Goal: Information Seeking & Learning: Learn about a topic

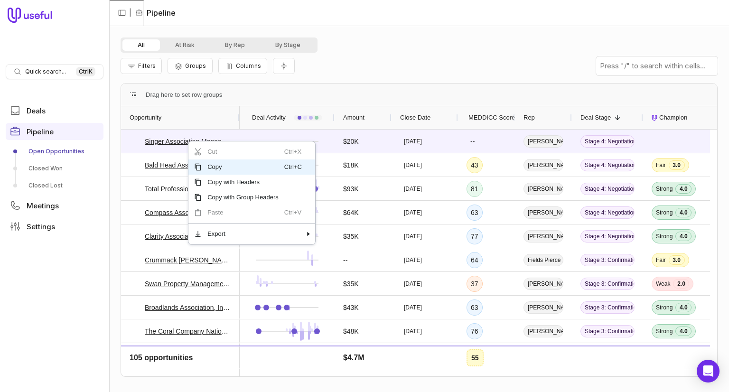
click at [359, 79] on div "All At Risk By Rep By Stage Filters Groups Columns Drag here to set row groups …" at bounding box center [418, 208] width 597 height 343
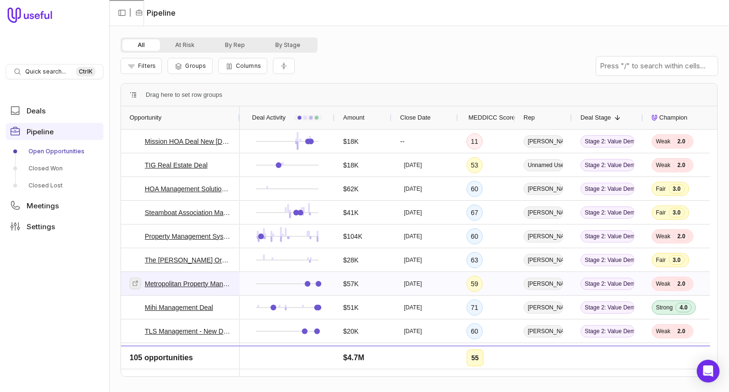
click at [137, 284] on icon at bounding box center [135, 283] width 7 height 7
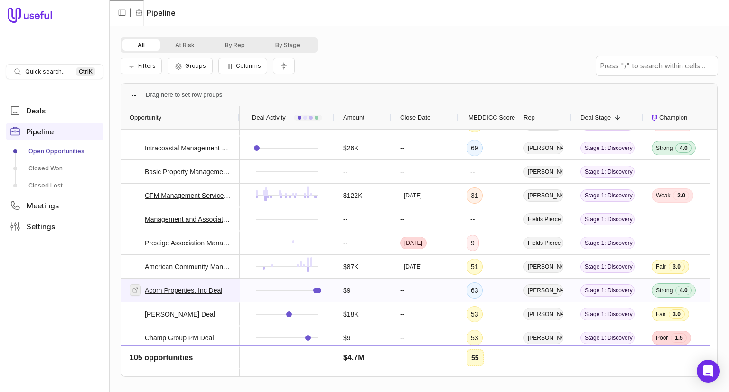
click at [133, 292] on icon at bounding box center [135, 290] width 7 height 7
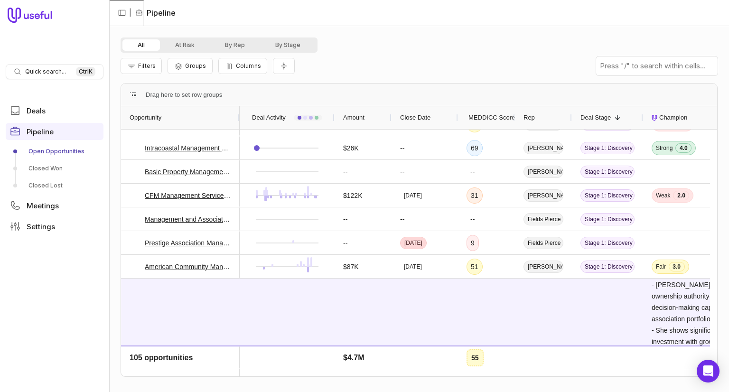
click at [607, 118] on span "Deal Stage" at bounding box center [595, 117] width 30 height 11
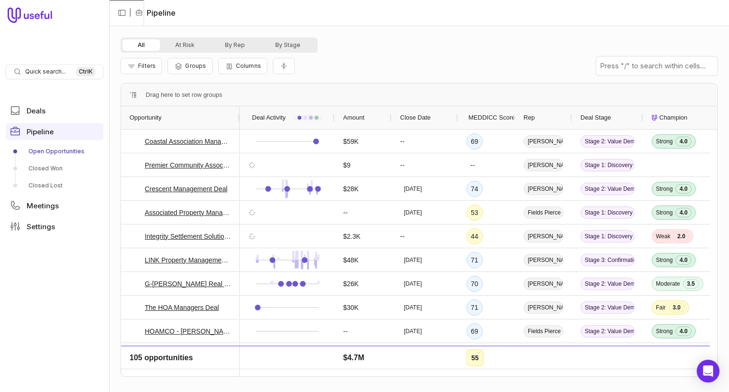
click at [607, 118] on span "Deal Stage" at bounding box center [595, 117] width 30 height 11
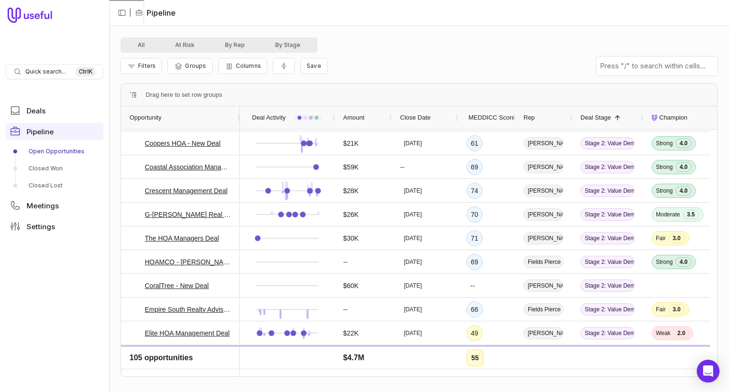
click at [613, 118] on span at bounding box center [617, 118] width 8 height 8
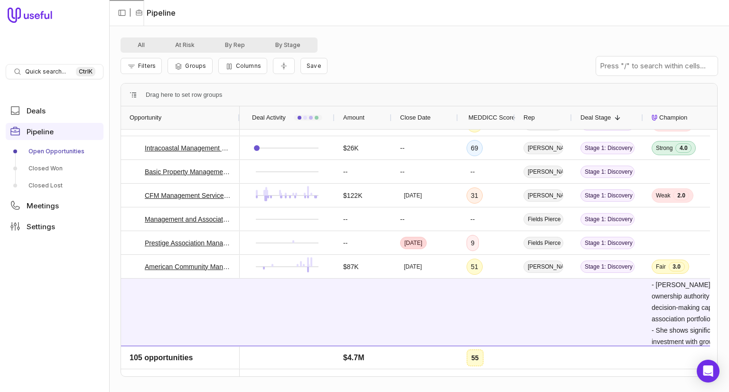
click at [613, 118] on span at bounding box center [617, 118] width 8 height 8
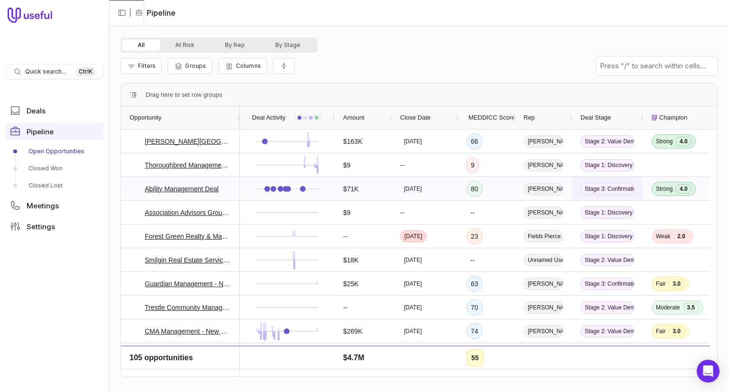
scroll to position [2701, 0]
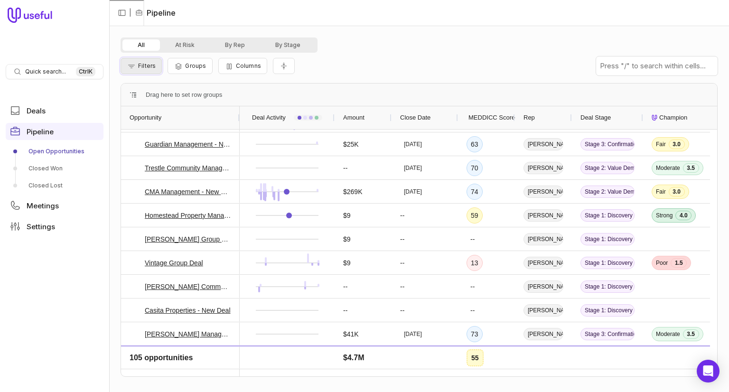
click at [153, 65] on span "Filters" at bounding box center [147, 65] width 18 height 7
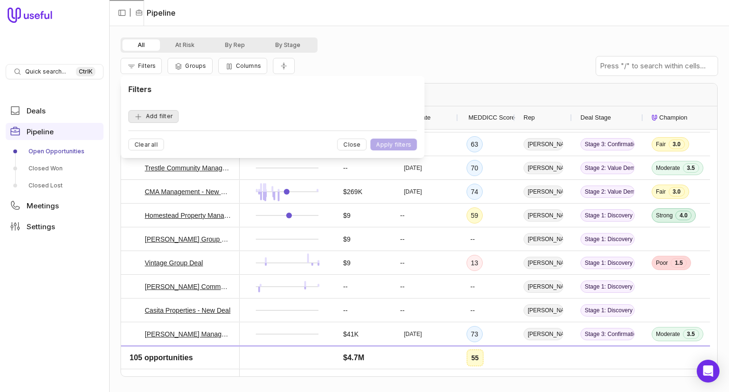
click at [164, 115] on button "Add filter" at bounding box center [153, 116] width 50 height 13
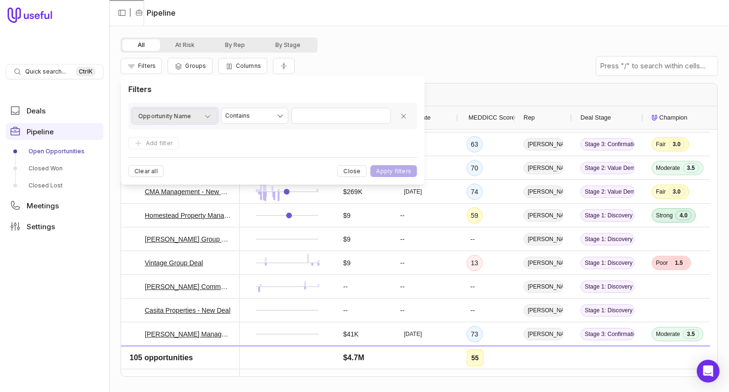
click at [201, 117] on div "Opportunity Name" at bounding box center [174, 116] width 73 height 11
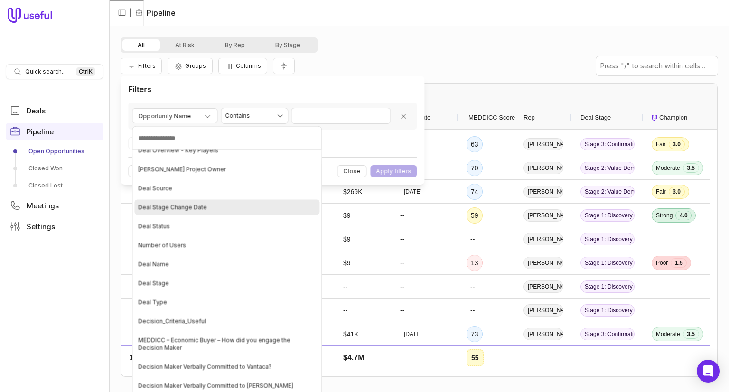
scroll to position [2182, 0]
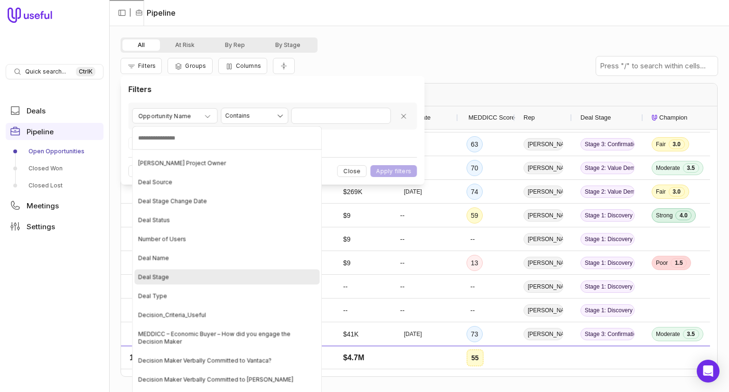
drag, startPoint x: 173, startPoint y: 197, endPoint x: 173, endPoint y: 275, distance: 78.3
click at [173, 275] on ul "Opportunity Name Amount Close Date Rep Deal Stage MEDDICC Score Accounting Demo…" at bounding box center [227, 287] width 190 height 274
click at [173, 275] on div "Deal Stage" at bounding box center [226, 276] width 185 height 15
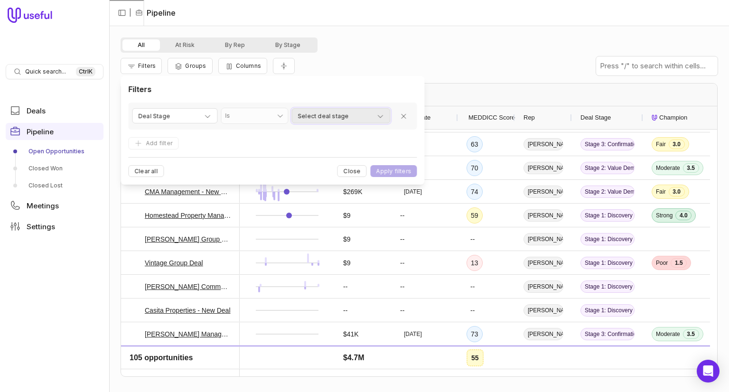
click at [307, 115] on span "Select deal stage" at bounding box center [322, 116] width 51 height 11
type input "**********"
click at [348, 121] on html "Quick search... Ctrl K Deals Pipeline Open Opportunities Closed Won Closed Lost…" at bounding box center [364, 196] width 729 height 392
click at [347, 122] on button "Select deal stage" at bounding box center [340, 115] width 99 height 15
click at [384, 172] on html "Quick search... Ctrl K Deals Pipeline Open Opportunities Closed Won Closed Lost…" at bounding box center [364, 196] width 729 height 392
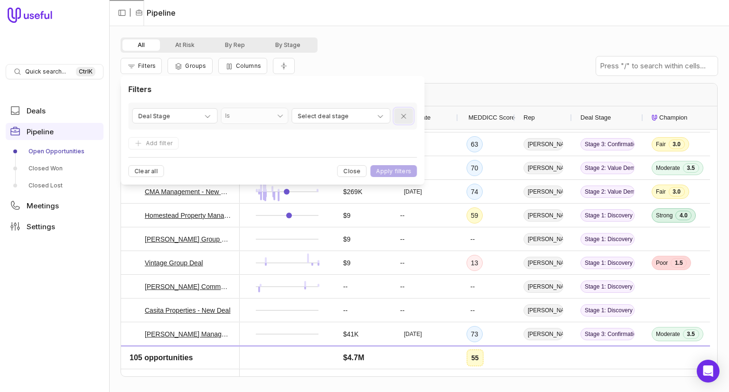
click at [404, 120] on icon "Remove filter" at bounding box center [403, 116] width 8 height 8
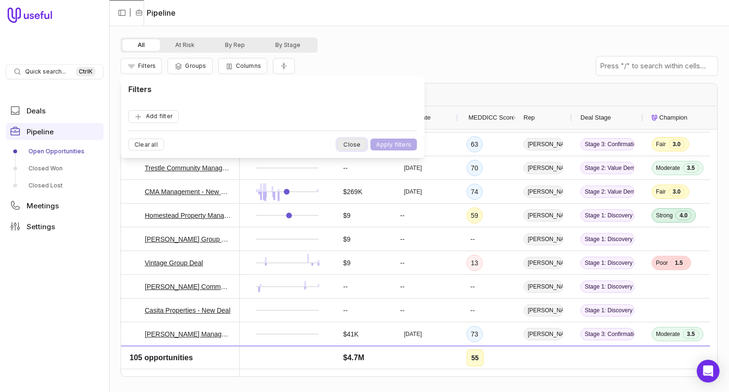
click at [358, 147] on button "Close" at bounding box center [351, 145] width 29 height 12
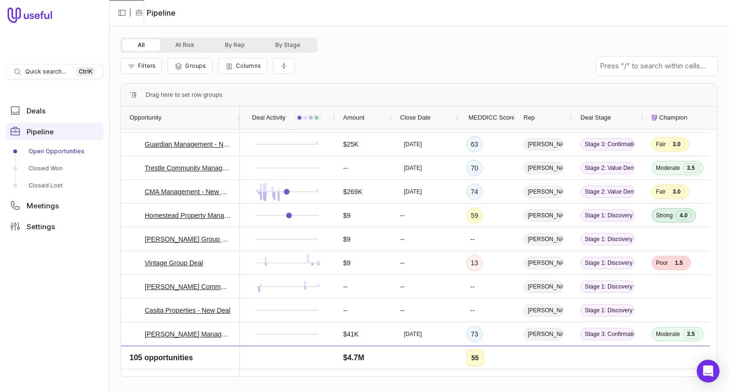
click at [610, 115] on div "Deal Stage" at bounding box center [607, 118] width 54 height 18
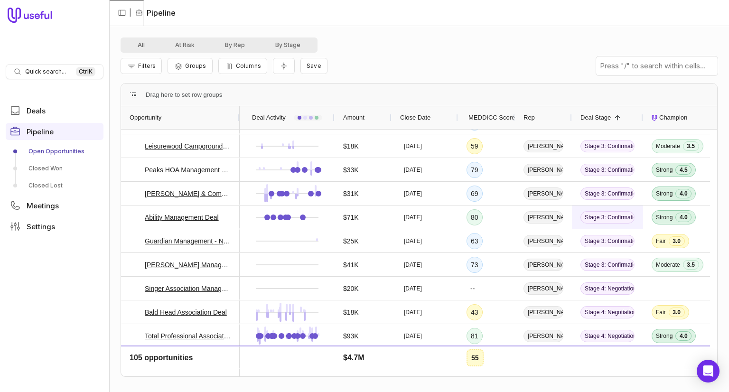
scroll to position [2701, 0]
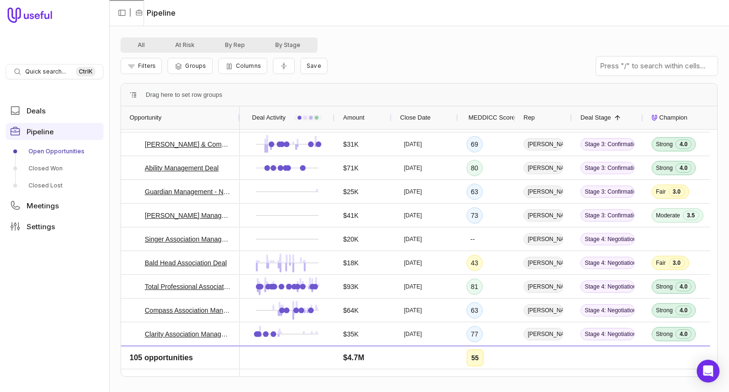
click at [616, 118] on span at bounding box center [617, 118] width 8 height 8
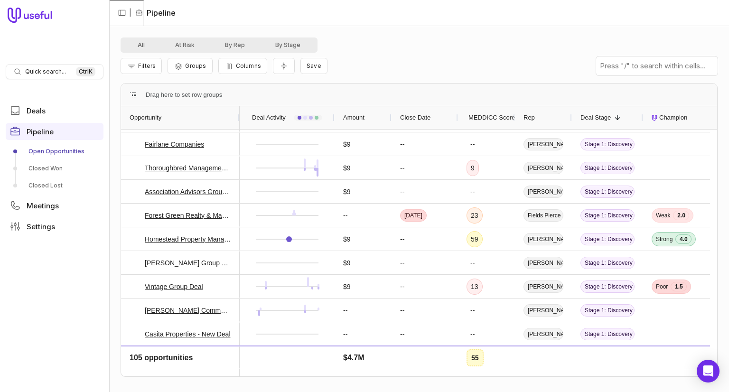
click at [411, 25] on nav "| Pipeline" at bounding box center [419, 13] width 620 height 26
click at [300, 45] on button "By Stage" at bounding box center [288, 44] width 56 height 11
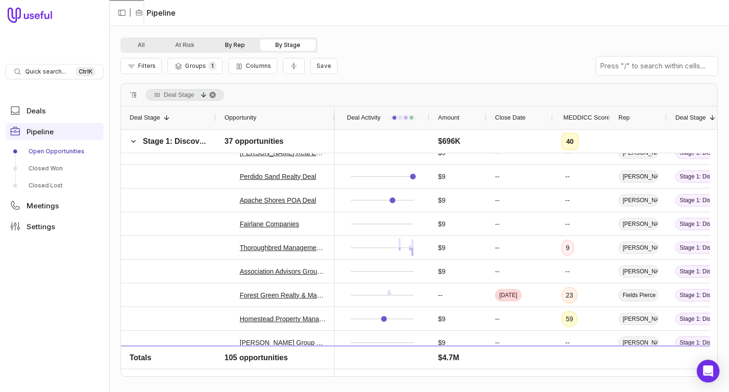
click at [244, 45] on button "By Rep" at bounding box center [235, 44] width 50 height 11
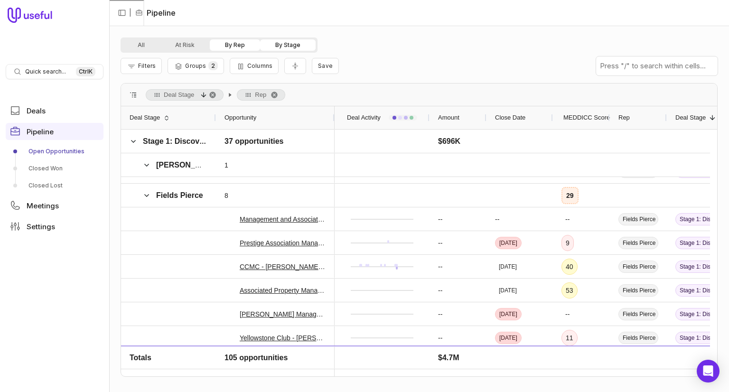
click at [245, 41] on button "By Rep" at bounding box center [235, 44] width 50 height 11
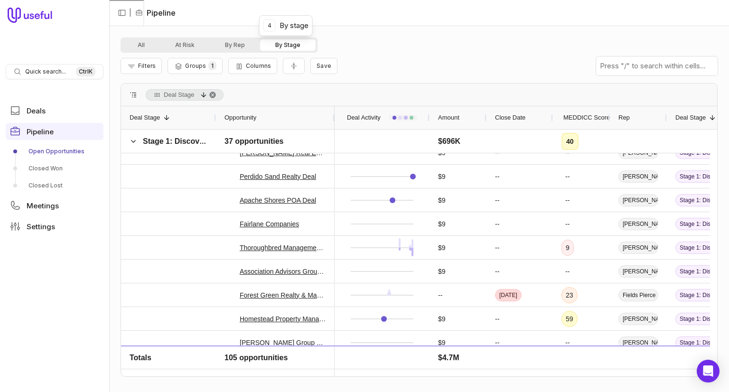
click at [275, 45] on button "By Stage" at bounding box center [288, 44] width 56 height 11
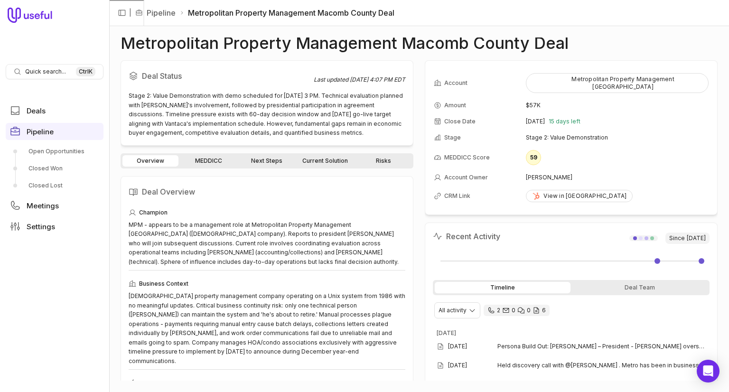
click at [211, 158] on link "MEDDICC" at bounding box center [208, 160] width 56 height 11
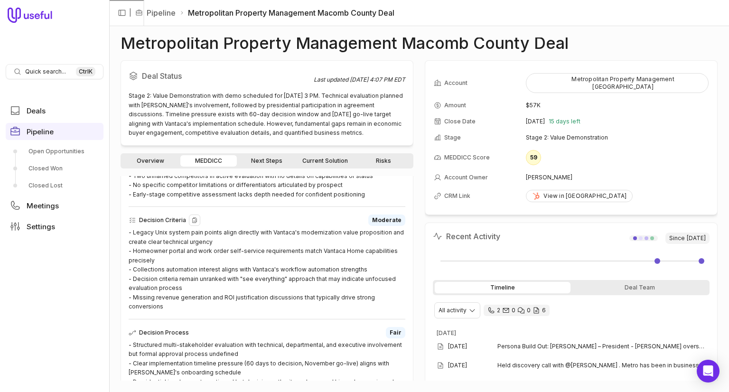
scroll to position [237, 0]
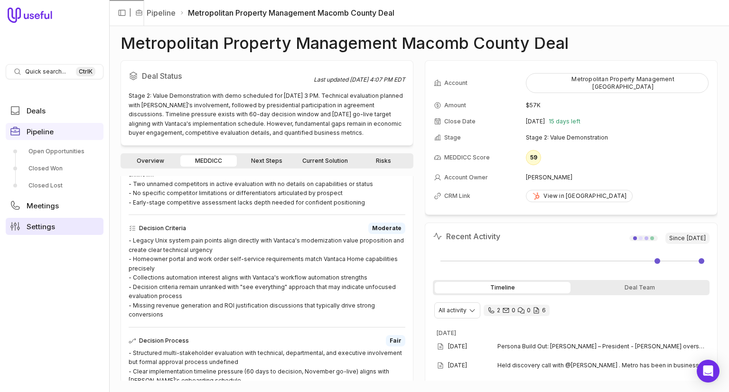
click at [38, 226] on span "Settings" at bounding box center [41, 226] width 28 height 7
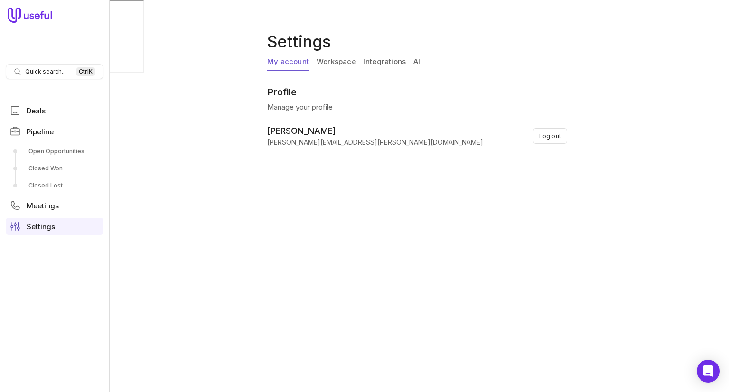
click at [334, 58] on link "Workspace" at bounding box center [335, 62] width 39 height 18
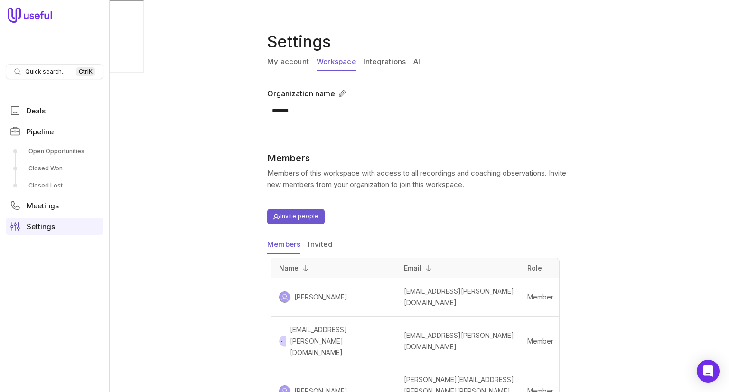
click at [353, 63] on link "Workspace" at bounding box center [335, 62] width 39 height 18
click at [392, 61] on link "Integrations" at bounding box center [384, 62] width 42 height 18
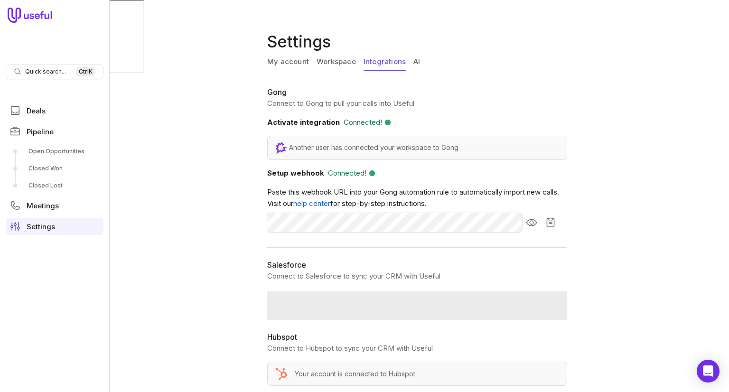
click at [417, 59] on link "AI" at bounding box center [416, 62] width 7 height 18
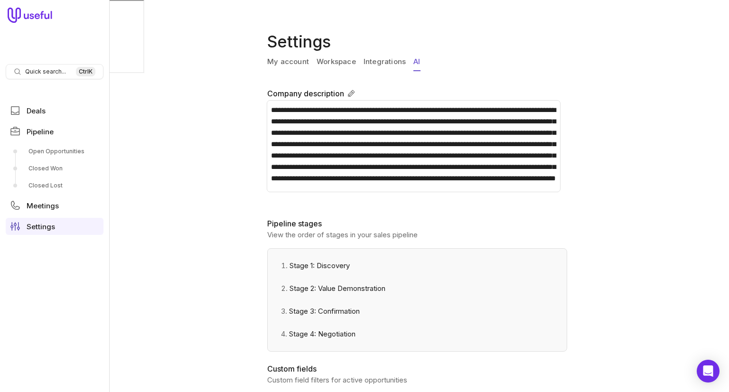
click at [395, 61] on link "Integrations" at bounding box center [384, 62] width 42 height 18
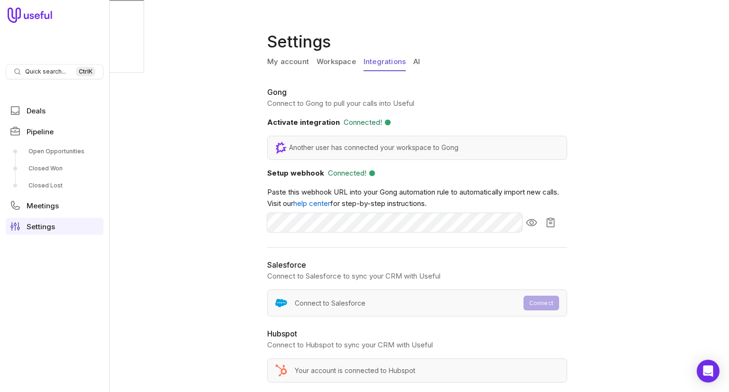
click at [419, 57] on link "AI" at bounding box center [416, 62] width 7 height 18
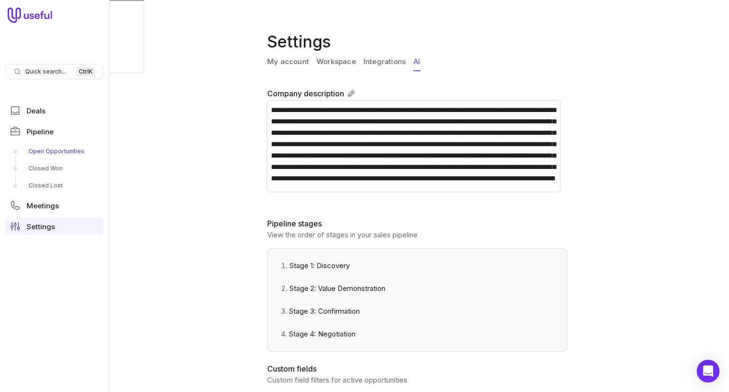
click at [49, 150] on link "Open Opportunities" at bounding box center [55, 151] width 98 height 15
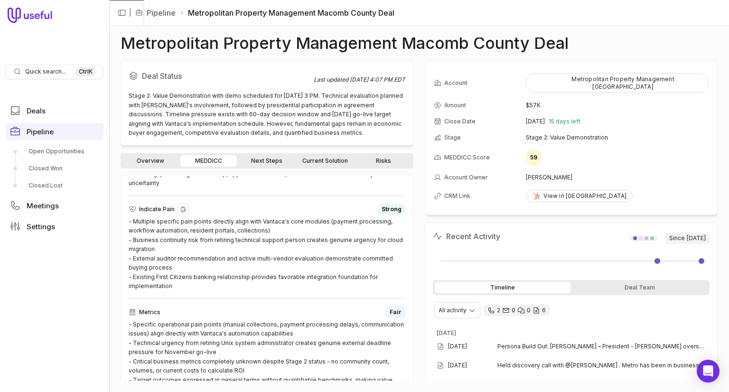
scroll to position [576, 0]
click at [266, 159] on link "Next Steps" at bounding box center [267, 160] width 56 height 11
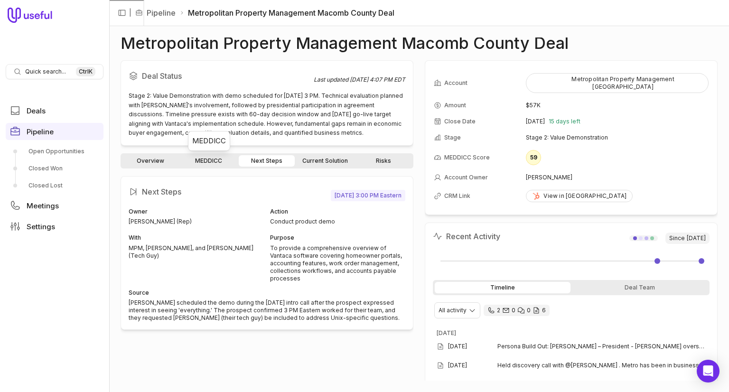
click at [218, 159] on link "MEDDICC" at bounding box center [208, 160] width 56 height 11
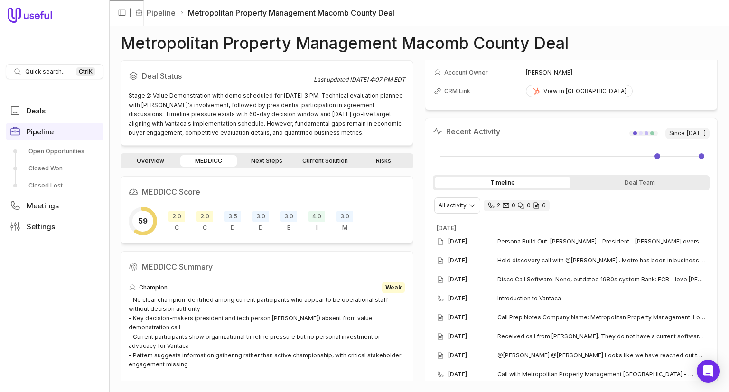
scroll to position [106, 0]
click at [610, 176] on div "Deal Team" at bounding box center [640, 181] width 136 height 11
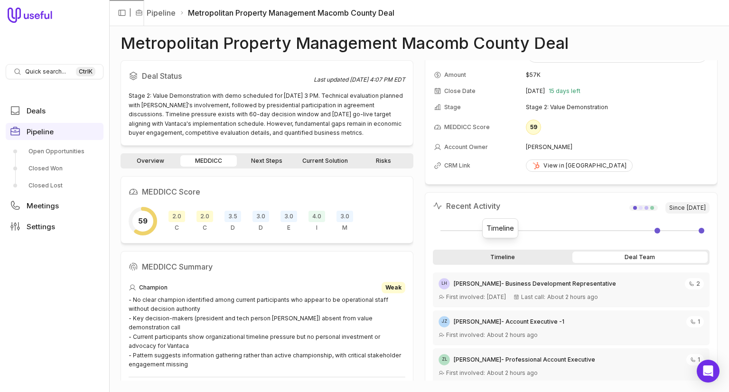
click at [505, 251] on div "Timeline" at bounding box center [503, 256] width 136 height 11
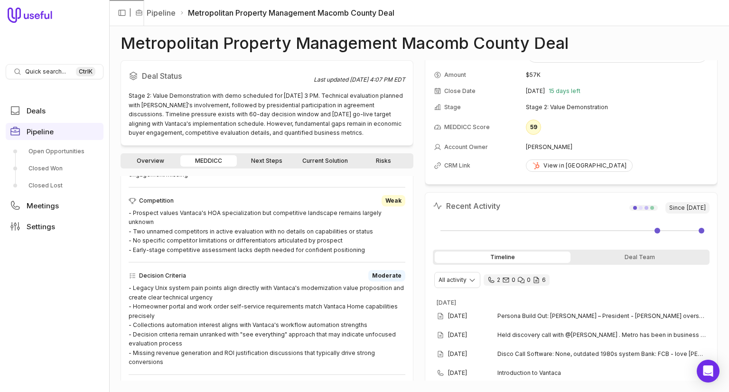
click at [336, 164] on link "Current Solution" at bounding box center [324, 160] width 57 height 11
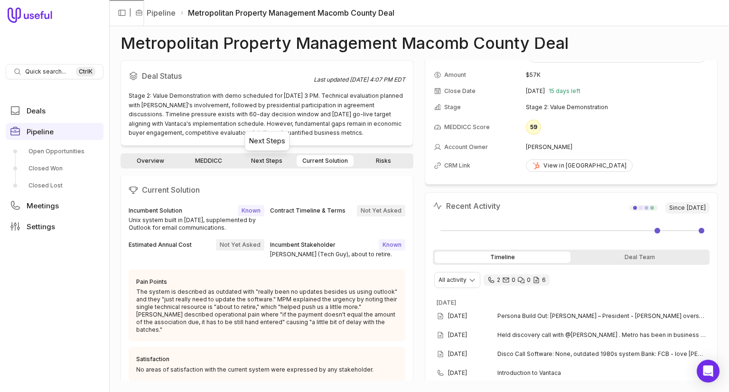
click at [274, 164] on link "Next Steps" at bounding box center [267, 160] width 56 height 11
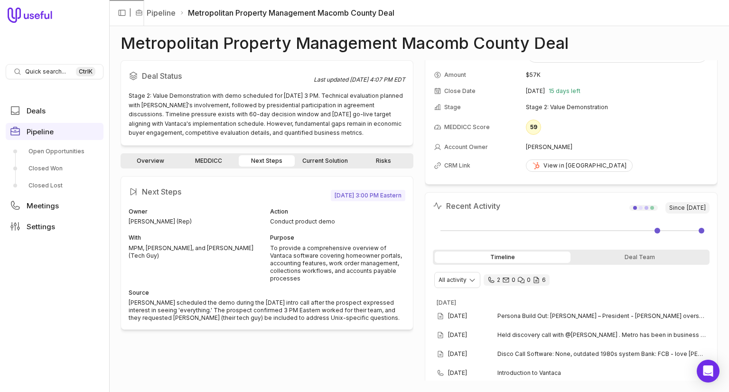
click at [218, 161] on link "MEDDICC" at bounding box center [208, 160] width 56 height 11
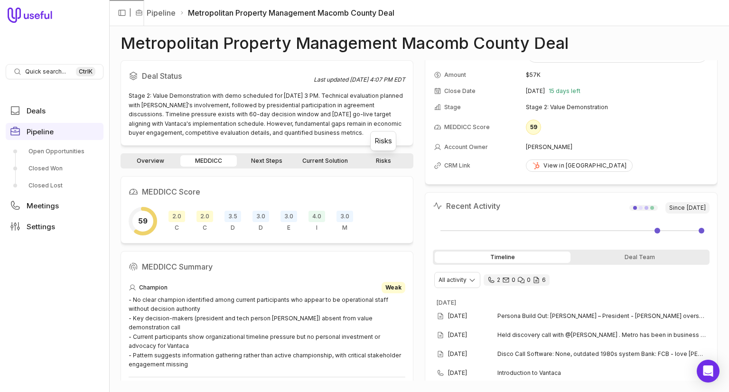
click at [377, 160] on link "Risks" at bounding box center [383, 160] width 56 height 11
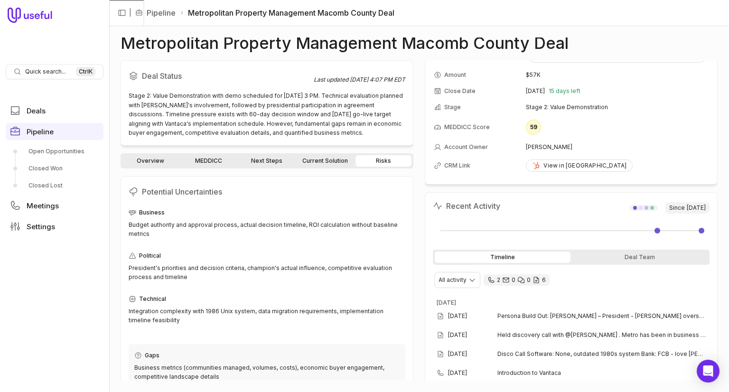
click at [338, 164] on link "Current Solution" at bounding box center [324, 160] width 57 height 11
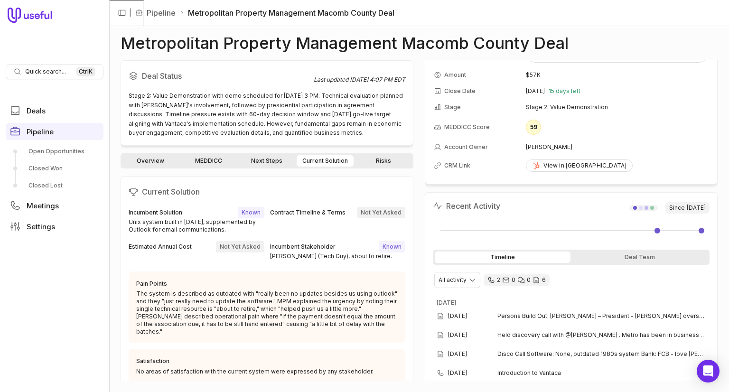
click at [266, 167] on div "Overview MEDDICC Next Steps Current Solution Risks" at bounding box center [266, 160] width 293 height 15
click at [263, 164] on link "Next Steps" at bounding box center [267, 160] width 56 height 11
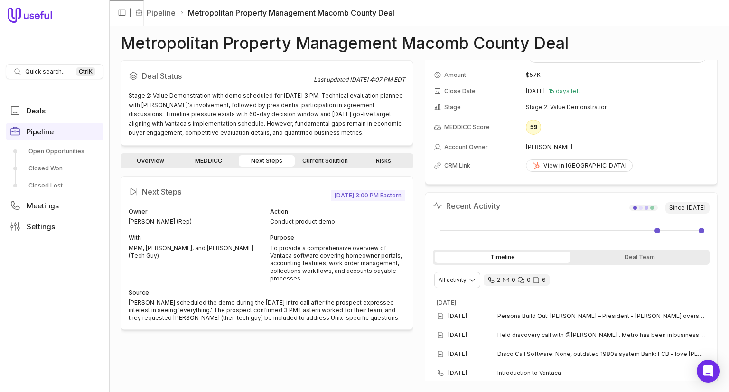
click at [206, 165] on link "MEDDICC" at bounding box center [208, 160] width 56 height 11
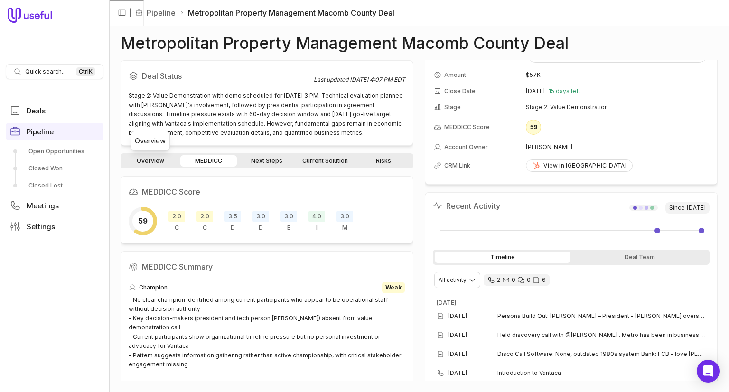
click at [142, 160] on link "Overview" at bounding box center [150, 160] width 56 height 11
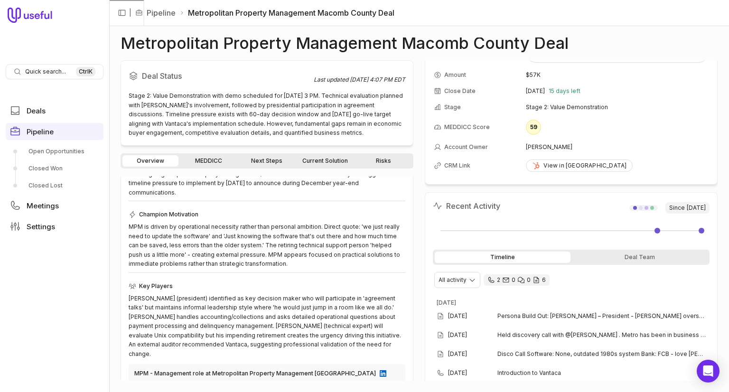
scroll to position [190, 0]
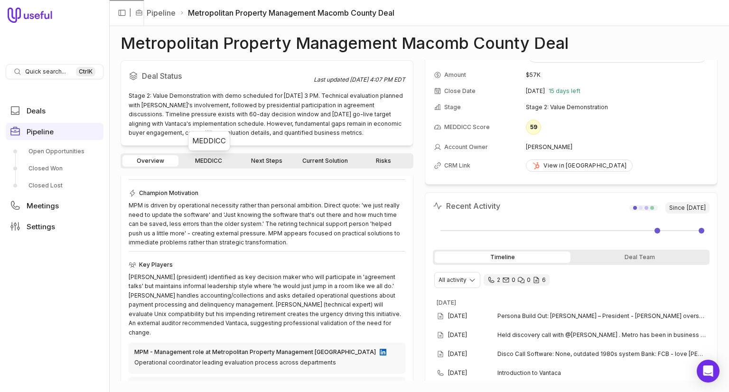
click at [224, 161] on link "MEDDICC" at bounding box center [208, 160] width 56 height 11
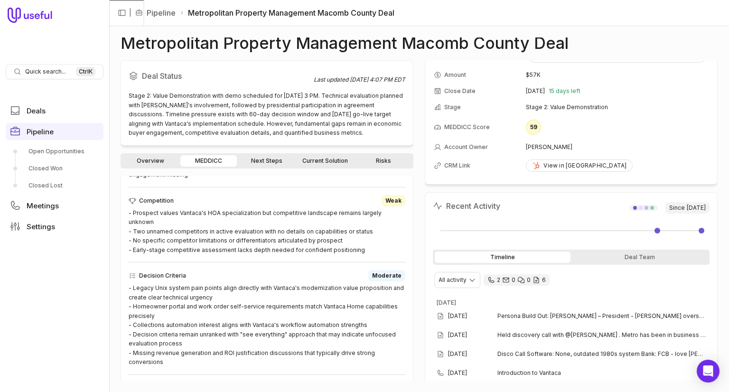
click at [245, 160] on link "Next Steps" at bounding box center [267, 160] width 56 height 11
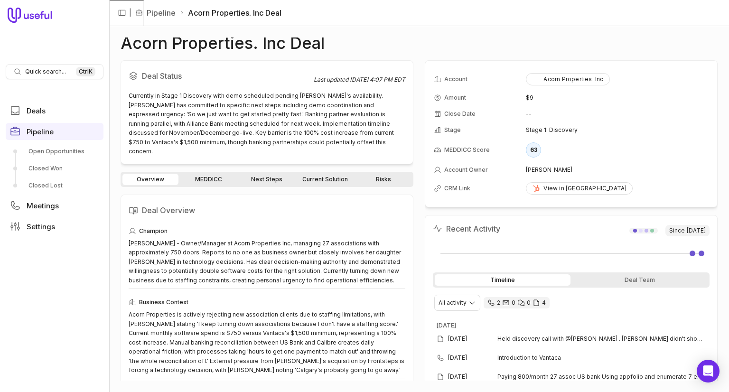
click at [210, 174] on link "MEDDICC" at bounding box center [208, 179] width 56 height 11
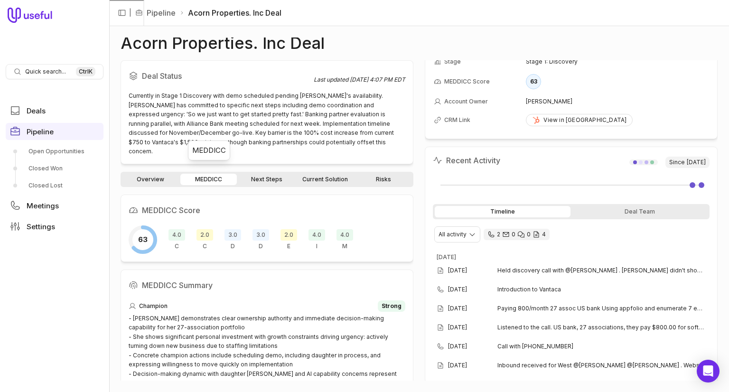
click at [621, 209] on div "Deal Team" at bounding box center [640, 211] width 136 height 11
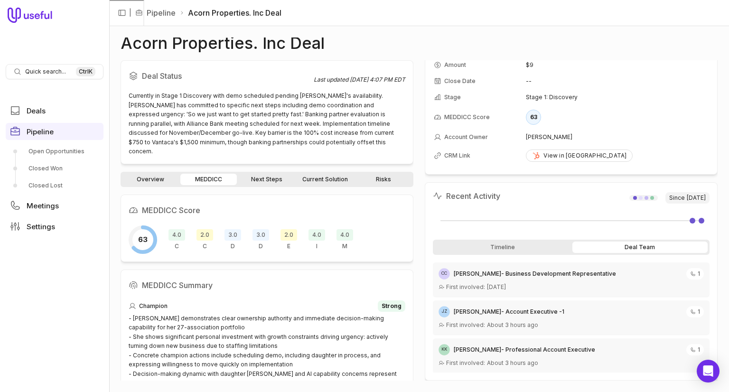
scroll to position [30, 0]
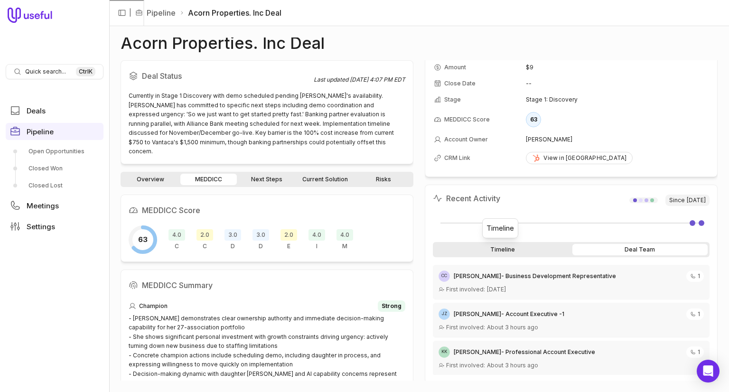
click at [537, 246] on div "Timeline" at bounding box center [503, 249] width 136 height 11
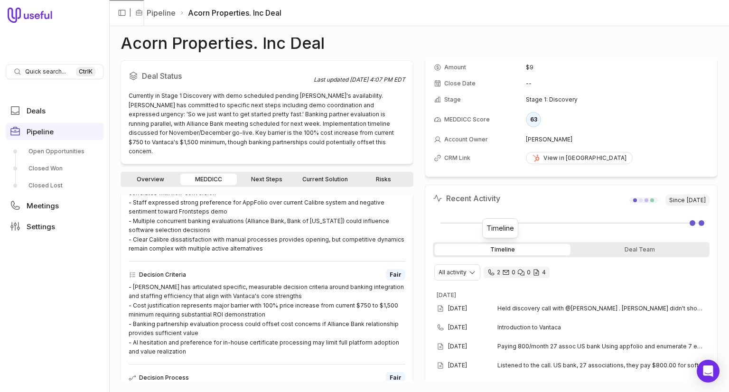
scroll to position [190, 0]
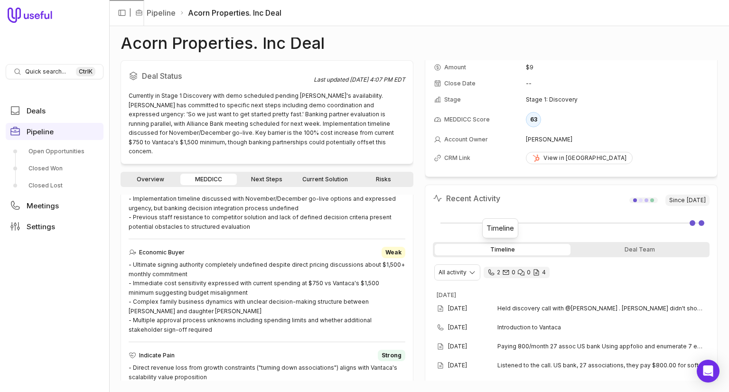
click at [163, 174] on link "Overview" at bounding box center [150, 179] width 56 height 11
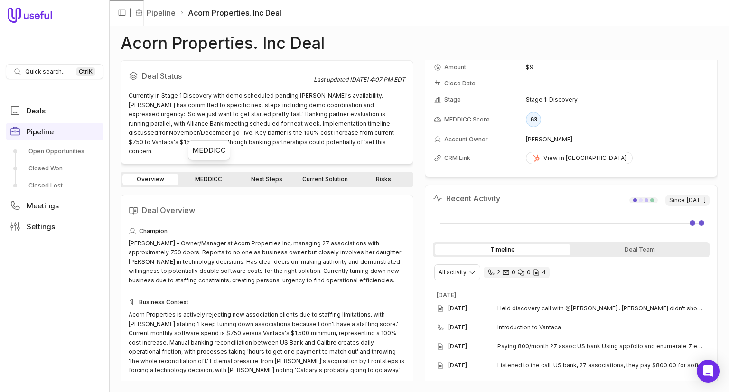
click at [202, 174] on link "MEDDICC" at bounding box center [208, 179] width 56 height 11
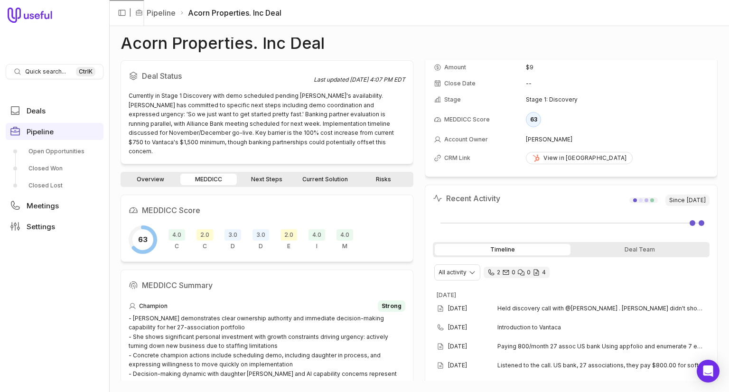
click at [255, 175] on link "Next Steps" at bounding box center [267, 179] width 56 height 11
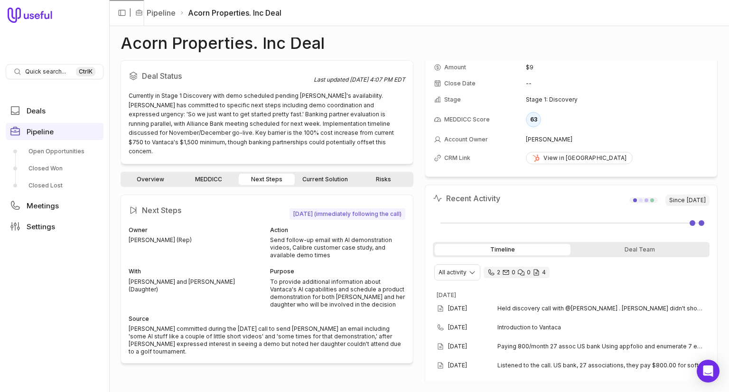
click at [307, 174] on link "Current Solution" at bounding box center [324, 179] width 57 height 11
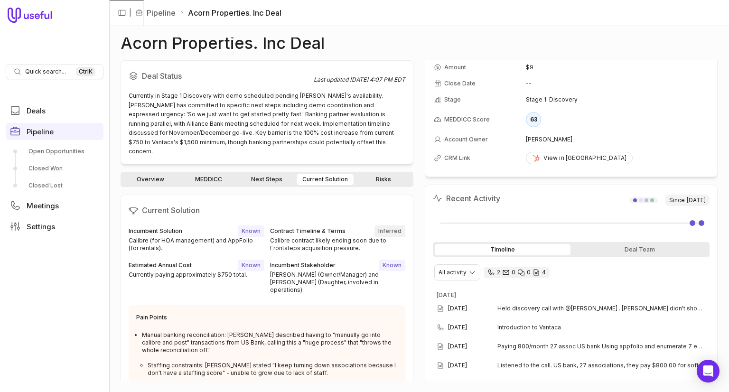
click at [369, 174] on link "Risks" at bounding box center [383, 179] width 56 height 11
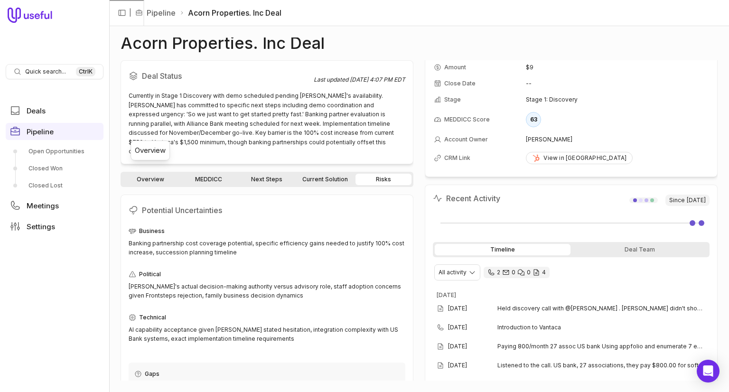
click at [166, 174] on link "Overview" at bounding box center [150, 179] width 56 height 11
